Goal: Task Accomplishment & Management: Manage account settings

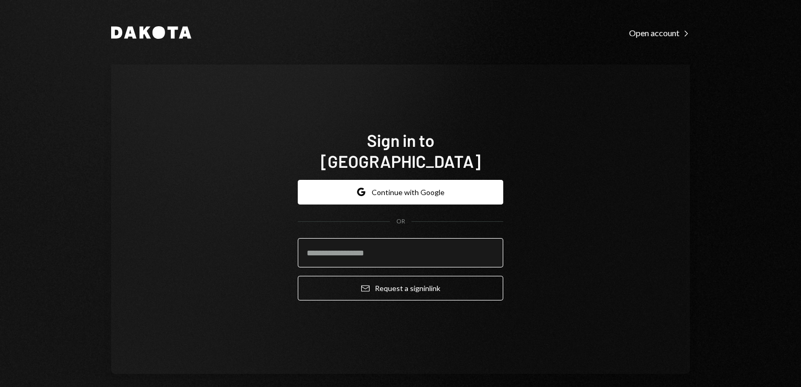
click at [359, 241] on input "email" at bounding box center [401, 252] width 206 height 29
type input "**********"
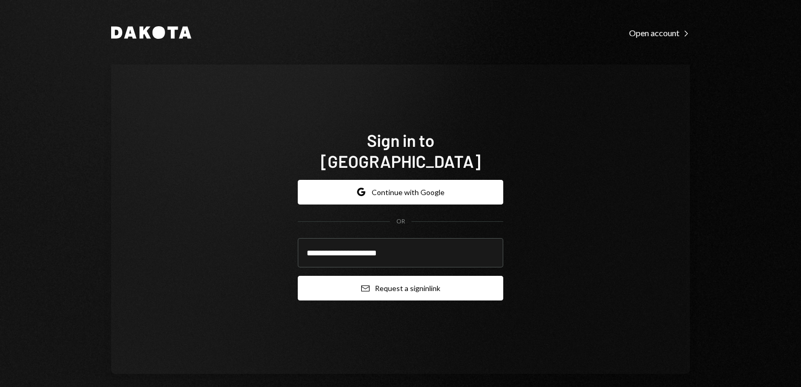
click at [406, 277] on button "Email Request a sign in link" at bounding box center [401, 288] width 206 height 25
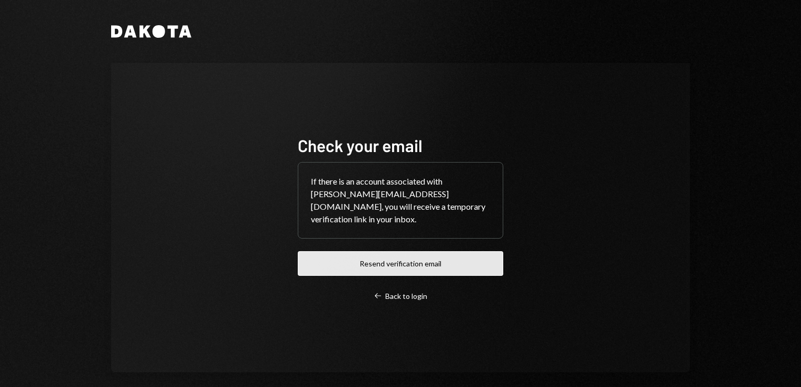
click at [413, 256] on button "Resend verification email" at bounding box center [401, 263] width 206 height 25
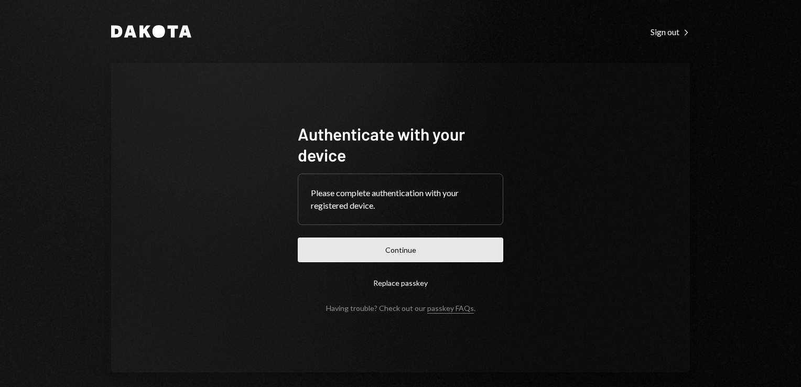
click at [414, 246] on button "Continue" at bounding box center [401, 250] width 206 height 25
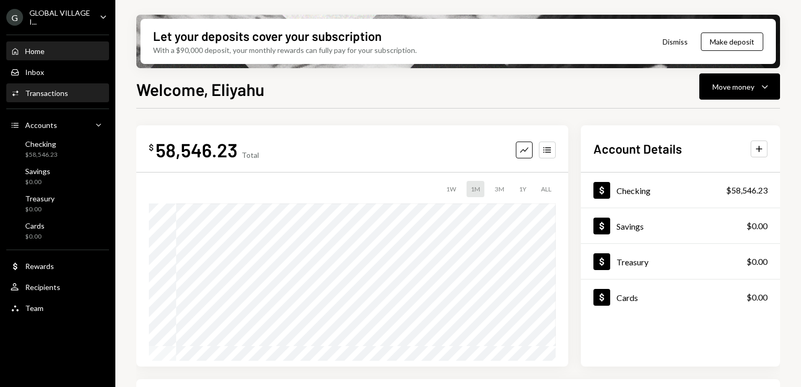
click at [61, 96] on div "Transactions" at bounding box center [46, 93] width 43 height 9
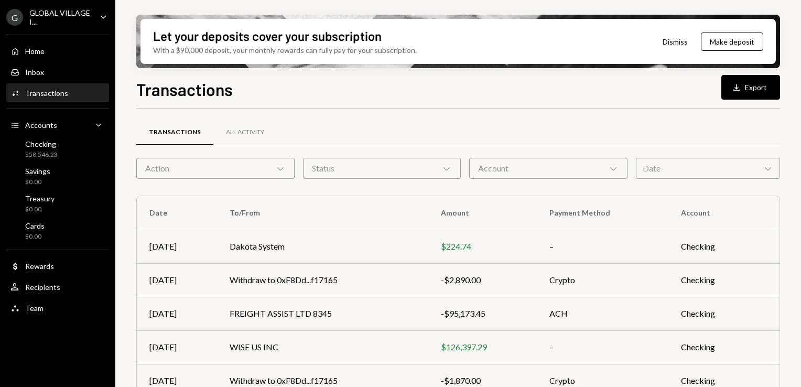
click at [281, 171] on icon "Chevron Down" at bounding box center [280, 168] width 10 height 10
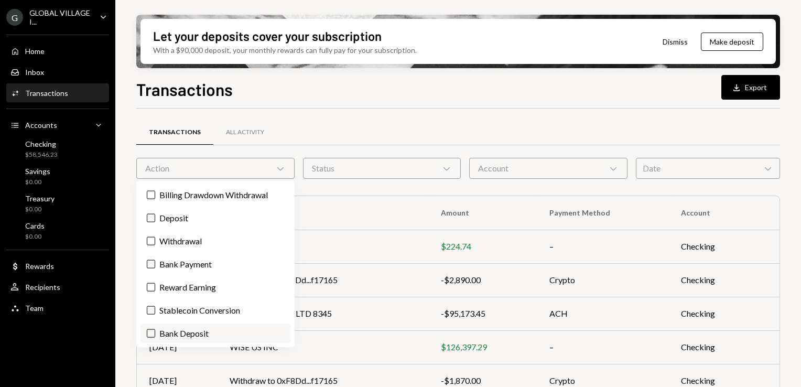
click at [191, 330] on label "Bank Deposit" at bounding box center [216, 333] width 150 height 19
click at [155, 330] on button "Bank Deposit" at bounding box center [151, 333] width 8 height 8
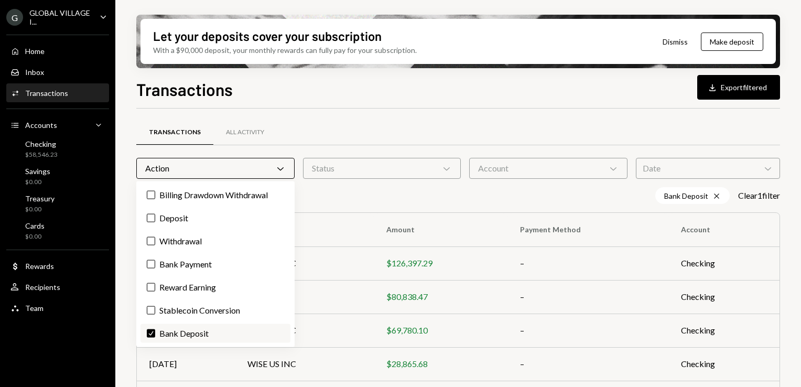
click at [155, 333] on button "Check" at bounding box center [151, 333] width 8 height 8
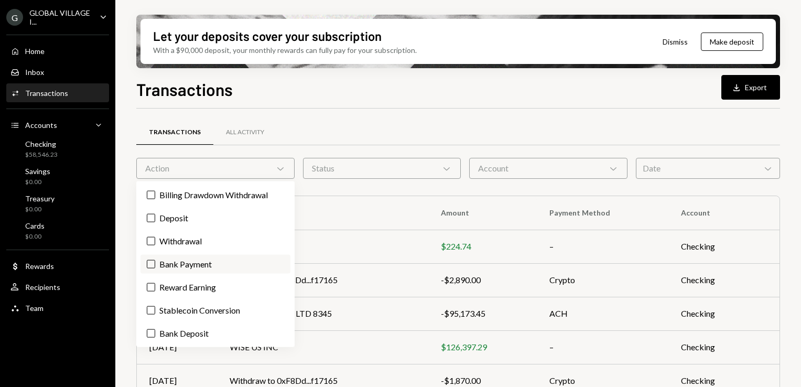
click at [155, 264] on button "Bank Payment" at bounding box center [151, 264] width 8 height 8
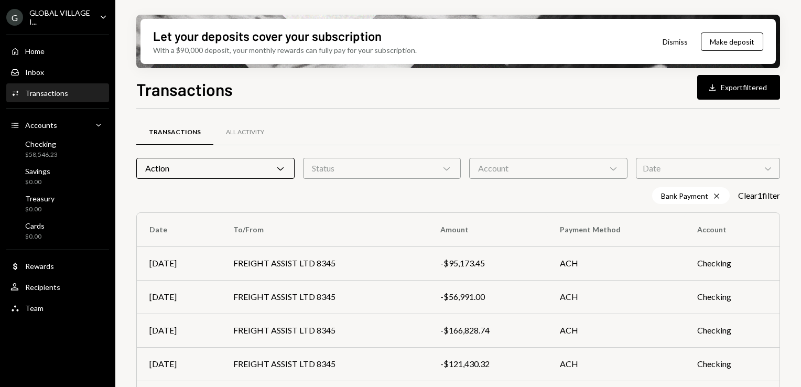
click at [328, 121] on div "Transactions All Activity" at bounding box center [458, 132] width 644 height 27
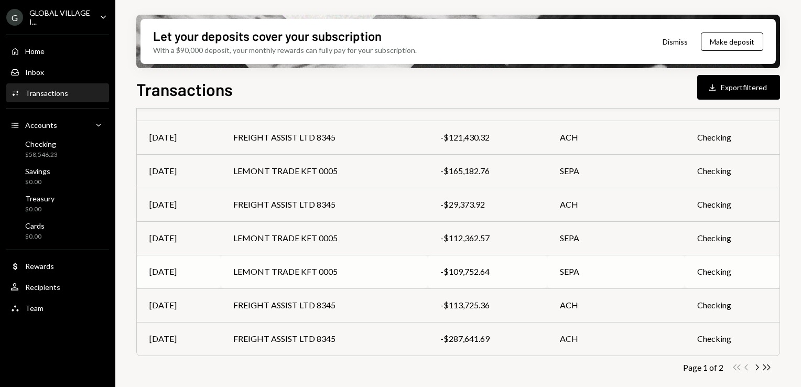
scroll to position [226, 0]
click at [305, 309] on td "FREIGHT ASSIST LTD 8345" at bounding box center [324, 306] width 207 height 34
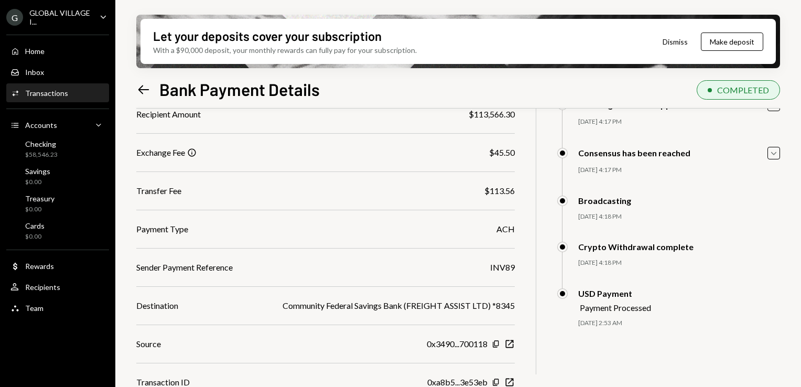
scroll to position [130, 0]
